Goal: Transaction & Acquisition: Purchase product/service

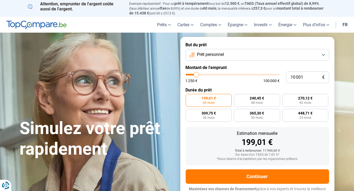
type input "25 000"
type input "25000"
click at [210, 75] on input "range" at bounding box center [233, 75] width 94 height 2
radio input "false"
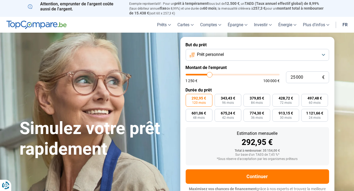
scroll to position [6, 0]
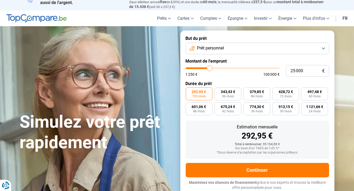
type input "30 500"
type input "30500"
click at [214, 69] on input "range" at bounding box center [233, 68] width 94 height 2
type input "34 750"
type input "34750"
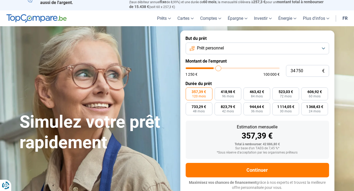
click at [218, 69] on input "range" at bounding box center [233, 68] width 94 height 2
type input "39 750"
type input "39750"
click at [223, 69] on input "range" at bounding box center [233, 68] width 94 height 2
type input "38 250"
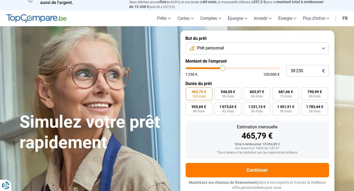
type input "38250"
type input "38 000"
type input "38000"
type input "37 750"
type input "37750"
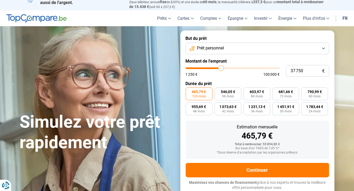
type input "37 500"
type input "37500"
type input "37 250"
type input "37250"
type input "37 000"
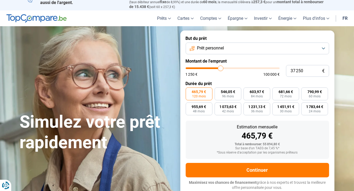
type input "37000"
type input "36 750"
type input "36750"
type input "36 500"
type input "36500"
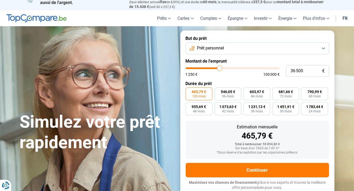
click at [220, 69] on input "range" at bounding box center [233, 68] width 94 height 2
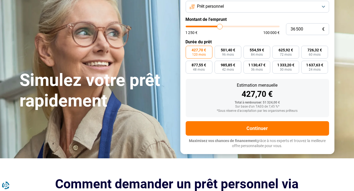
scroll to position [60, 0]
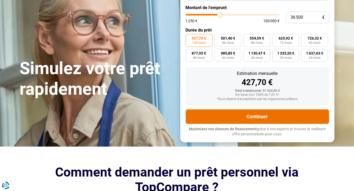
click at [259, 118] on button "Continuer" at bounding box center [257, 116] width 143 height 14
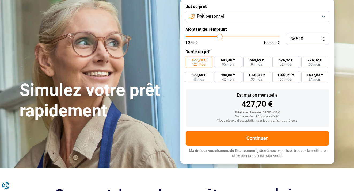
scroll to position [6, 0]
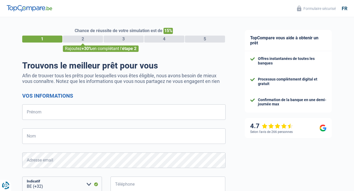
select select "32"
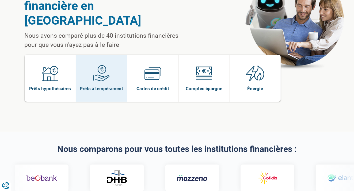
scroll to position [80, 0]
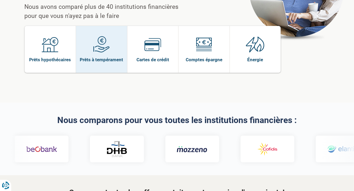
click at [104, 36] on img at bounding box center [101, 44] width 17 height 17
